Goal: Task Accomplishment & Management: Use online tool/utility

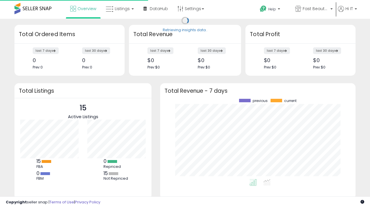
scroll to position [80, 184]
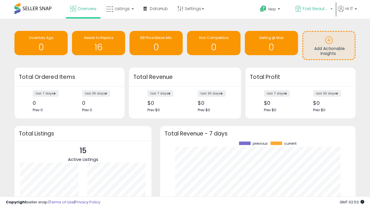
click at [314, 9] on span "Fast Beauty ([GEOGRAPHIC_DATA])" at bounding box center [316, 9] width 26 height 6
click at [0, 0] on p "UB Australia 192 listings" at bounding box center [0, 0] width 0 height 0
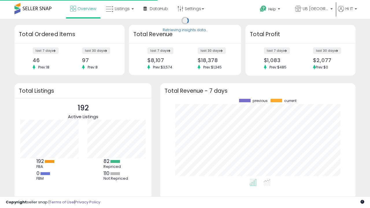
scroll to position [80, 184]
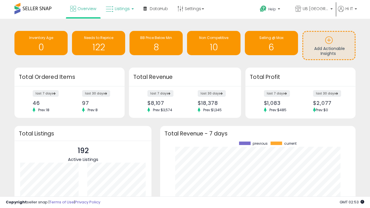
click at [119, 9] on span "Listings" at bounding box center [122, 9] width 15 height 6
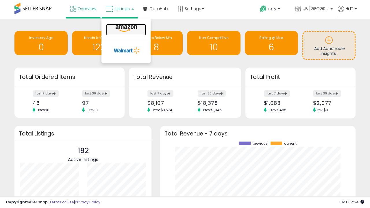
click at [126, 29] on icon at bounding box center [126, 29] width 25 height 8
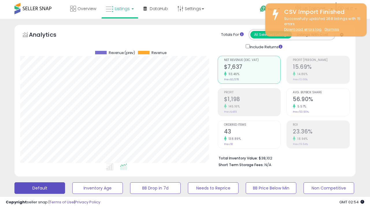
scroll to position [119, 197]
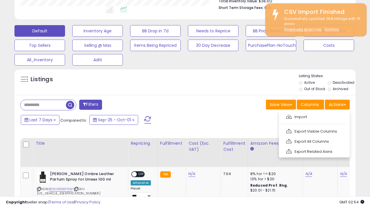
click at [289, 116] on span at bounding box center [288, 117] width 5 height 4
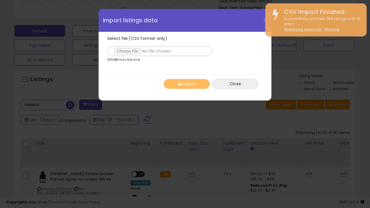
type input "**********"
click at [187, 84] on button "Import" at bounding box center [187, 84] width 46 height 10
